Goal: Task Accomplishment & Management: Complete application form

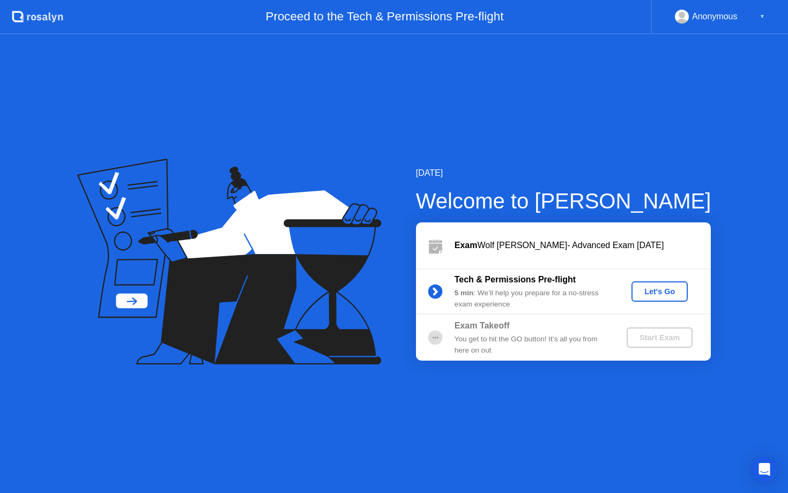
click at [670, 291] on div "Let's Go" at bounding box center [659, 291] width 48 height 9
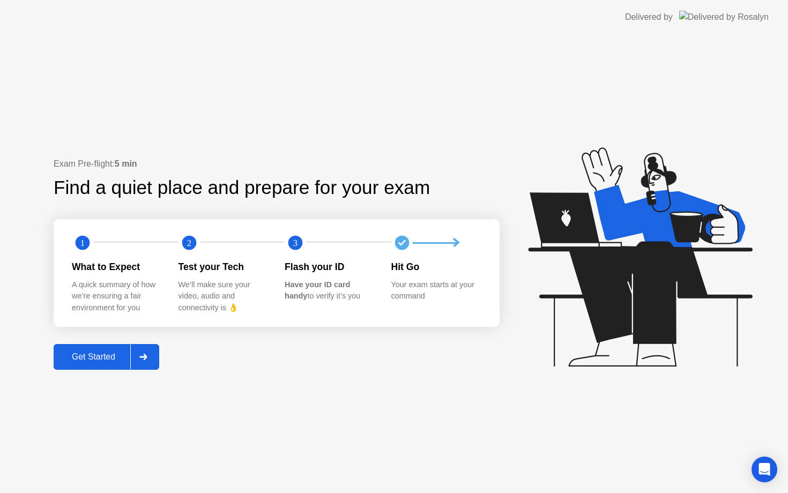
click at [103, 359] on div "Get Started" at bounding box center [93, 357] width 73 height 10
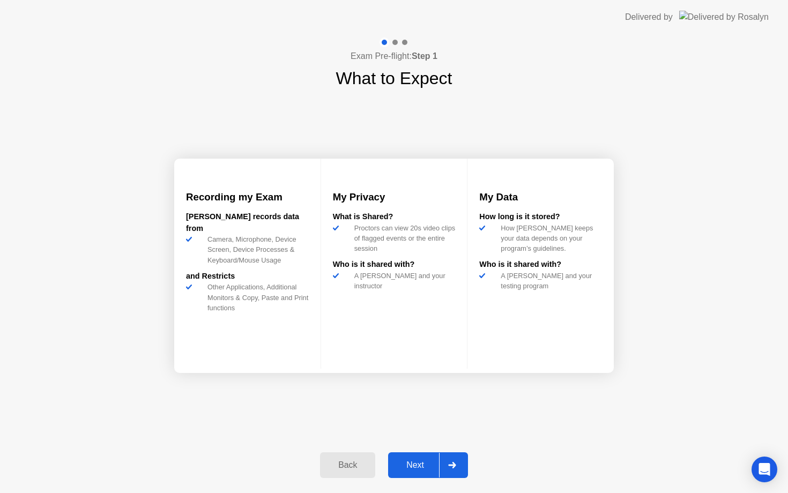
click at [421, 457] on button "Next" at bounding box center [428, 465] width 80 height 26
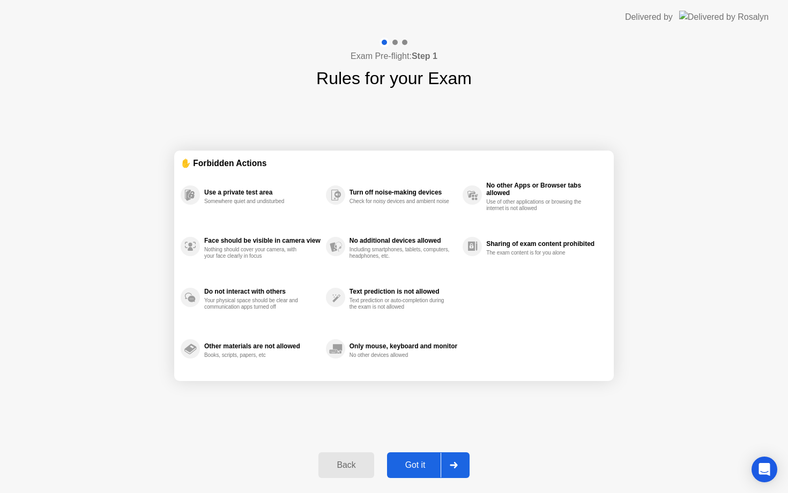
click at [430, 462] on div "Got it" at bounding box center [415, 465] width 50 height 10
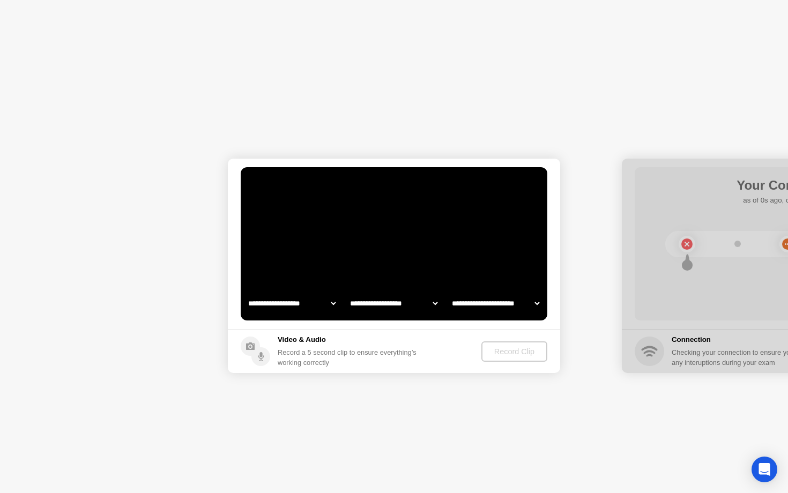
select select "**********"
select select "*******"
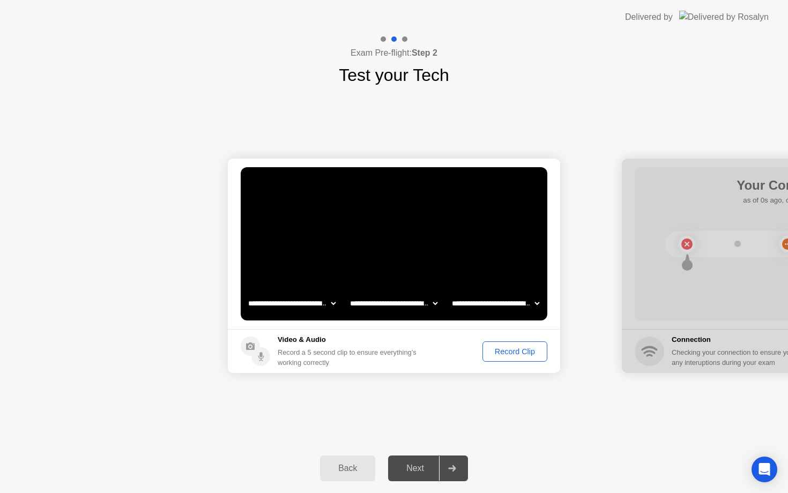
click at [537, 355] on div "Record Clip" at bounding box center [514, 351] width 57 height 9
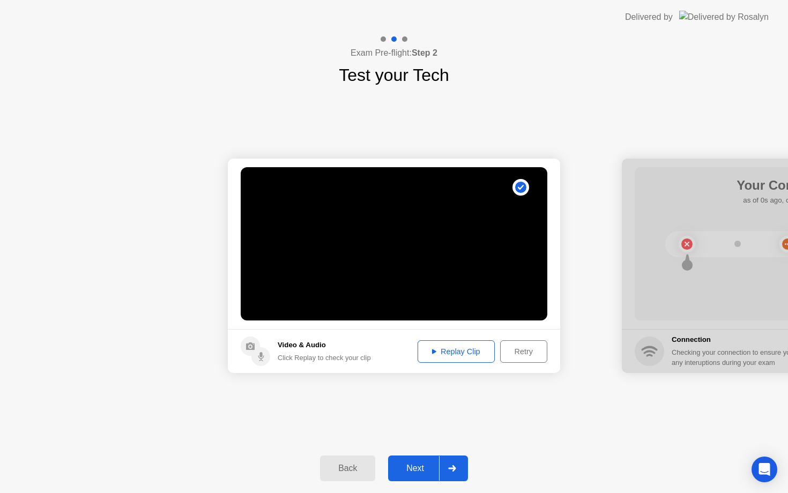
click at [469, 350] on div "Replay Clip" at bounding box center [456, 351] width 70 height 9
click at [408, 472] on div "Next" at bounding box center [415, 468] width 48 height 10
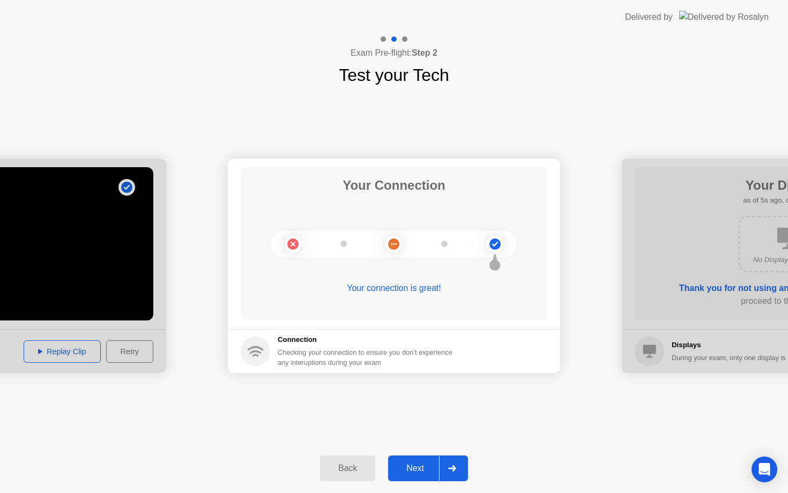
click at [413, 473] on div "Next" at bounding box center [415, 468] width 48 height 10
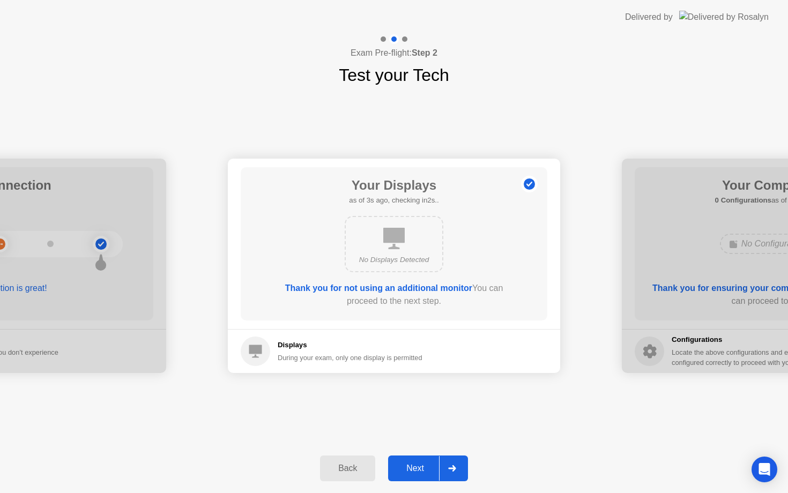
click at [416, 460] on button "Next" at bounding box center [428, 468] width 80 height 26
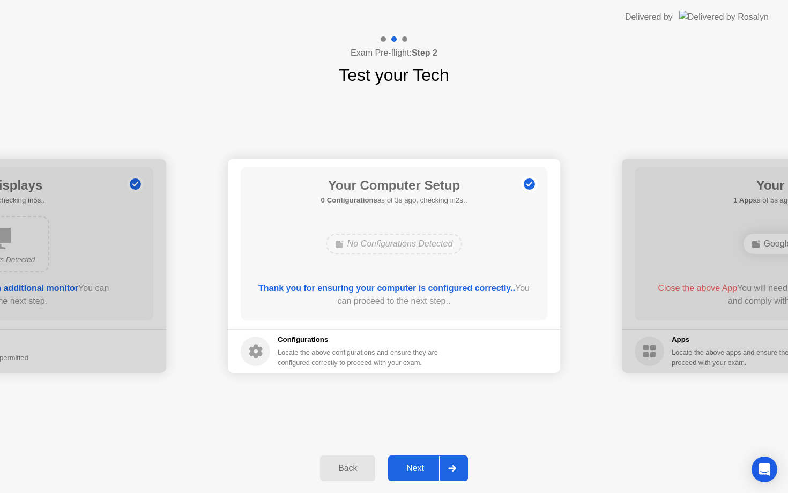
click at [411, 461] on button "Next" at bounding box center [428, 468] width 80 height 26
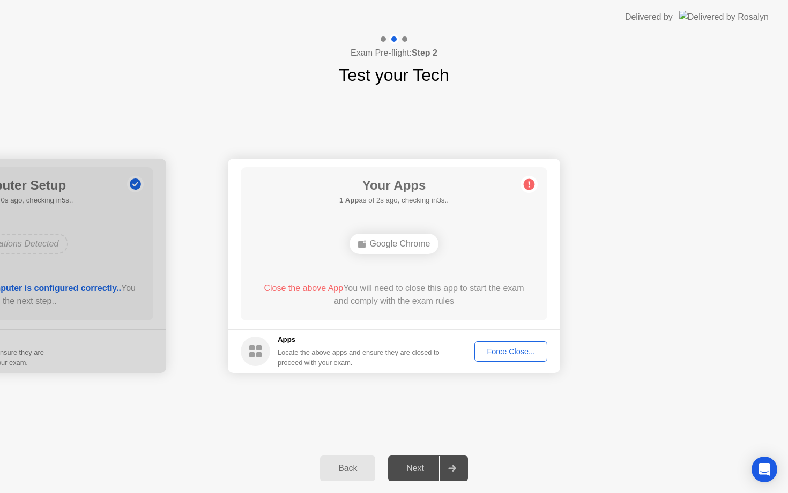
click at [505, 351] on div "Force Close..." at bounding box center [510, 351] width 65 height 9
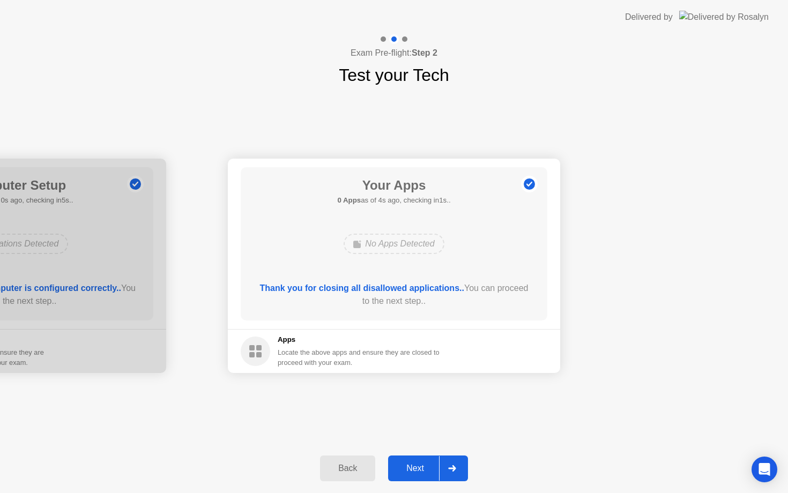
click at [425, 469] on div "Next" at bounding box center [415, 468] width 48 height 10
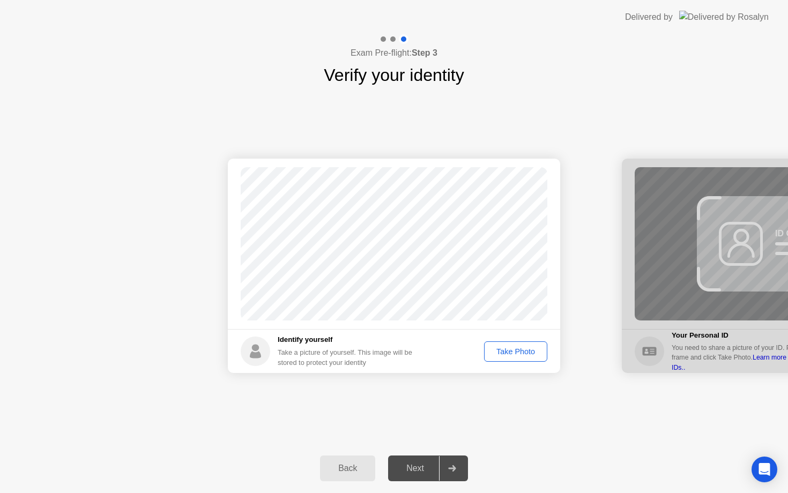
click at [536, 355] on div "Take Photo" at bounding box center [516, 351] width 56 height 9
click at [424, 463] on div "Next" at bounding box center [415, 468] width 48 height 10
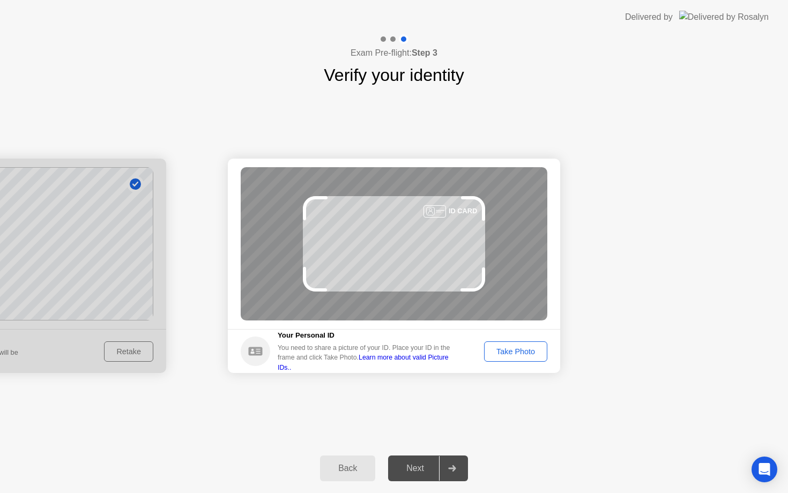
click at [534, 353] on div "Take Photo" at bounding box center [516, 351] width 56 height 9
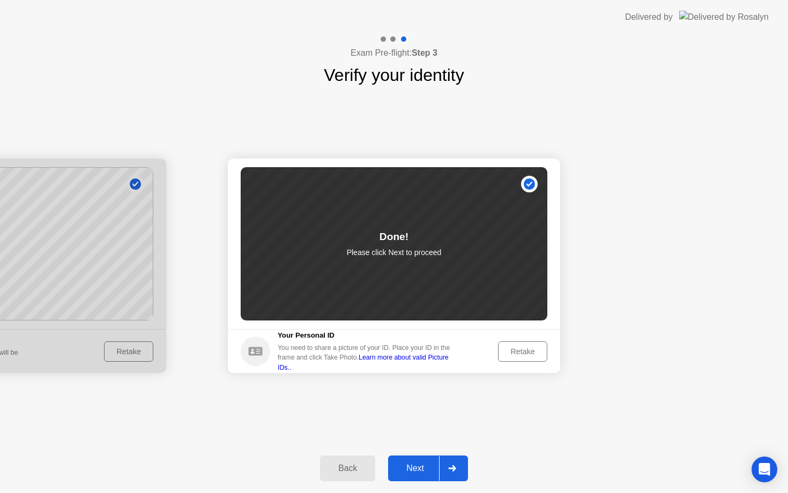
click at [430, 468] on div "Next" at bounding box center [415, 468] width 48 height 10
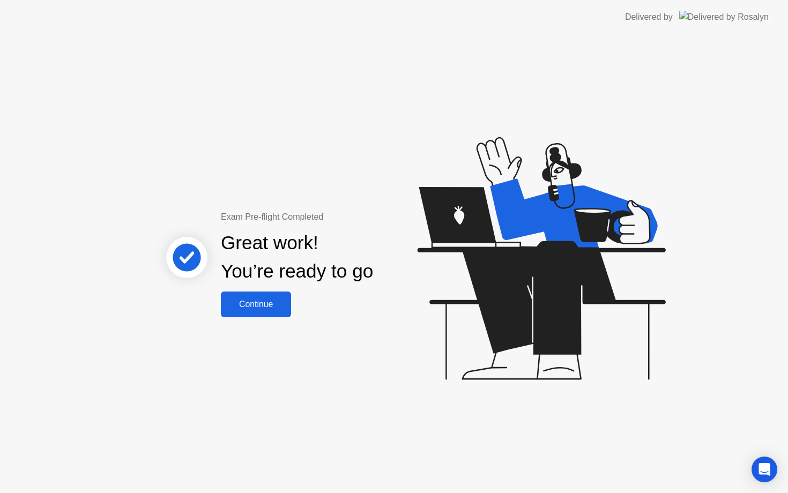
click at [262, 305] on div "Continue" at bounding box center [256, 305] width 64 height 10
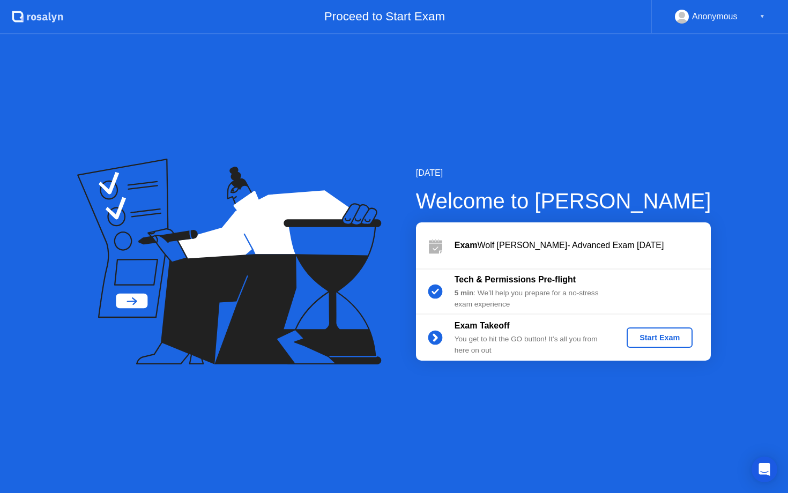
click at [637, 335] on div "Start Exam" at bounding box center [659, 337] width 57 height 9
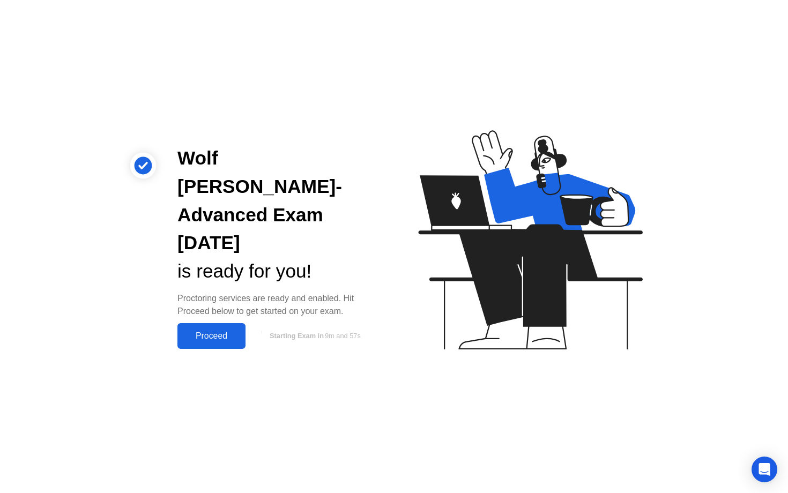
click at [218, 331] on div "Proceed" at bounding box center [212, 336] width 62 height 10
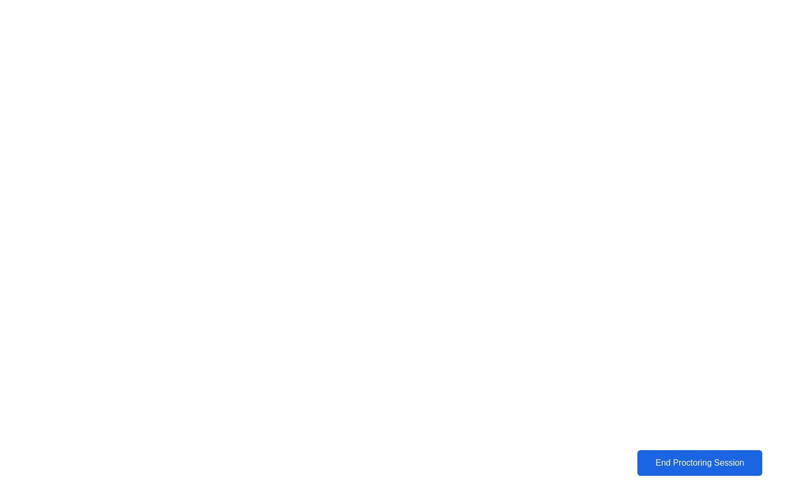
click at [663, 458] on div "End Proctoring Session" at bounding box center [699, 463] width 118 height 10
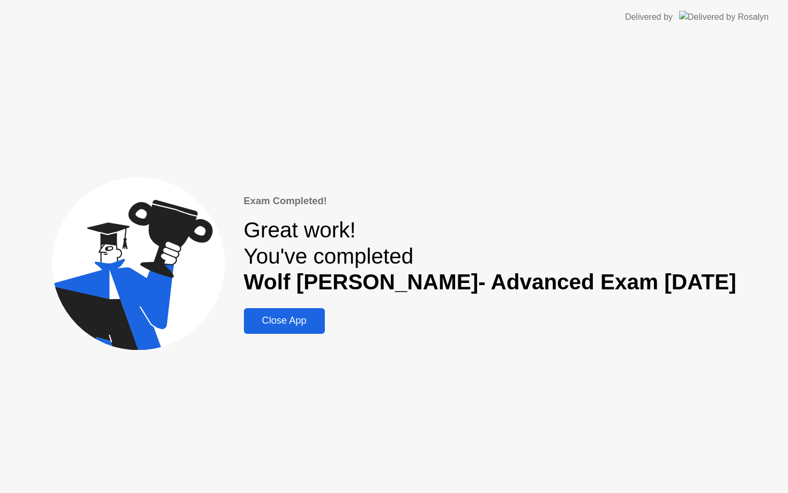
click at [313, 328] on button "Close App" at bounding box center [284, 321] width 81 height 26
